Goal: Information Seeking & Learning: Learn about a topic

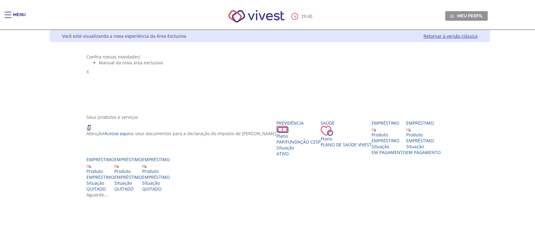
click at [113, 65] on ul "Manual da nova área exclusiva" at bounding box center [269, 63] width 367 height 6
click at [10, 16] on div "Main header" at bounding box center [8, 18] width 7 height 12
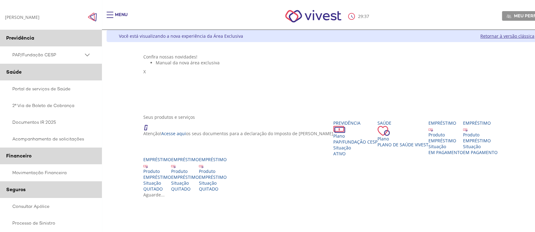
scroll to position [116, 0]
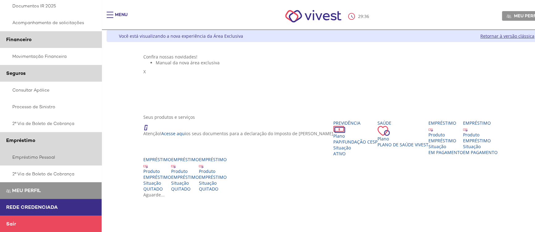
click at [35, 153] on link "Empréstimo Pessoal" at bounding box center [51, 157] width 102 height 17
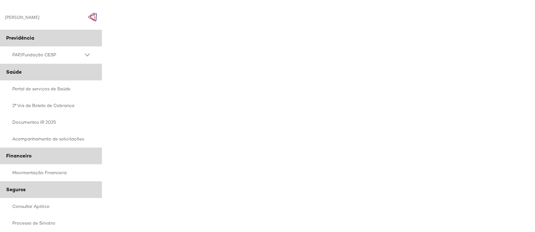
scroll to position [137, 0]
